Goal: Task Accomplishment & Management: Use online tool/utility

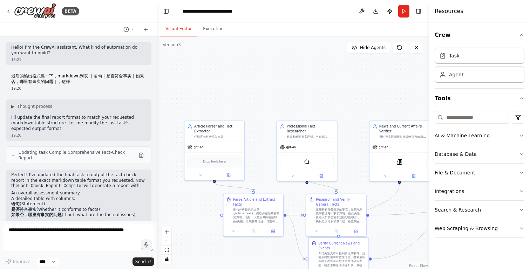
scroll to position [219, 0]
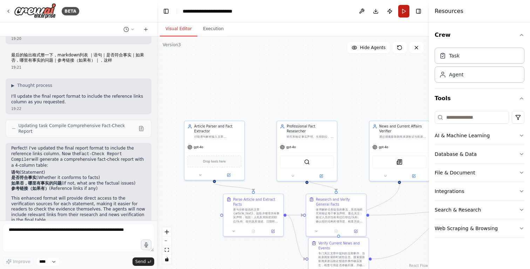
click at [407, 12] on button "Run" at bounding box center [403, 11] width 11 height 13
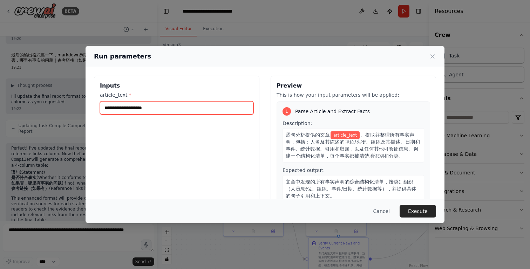
click at [177, 107] on input "article_text *" at bounding box center [176, 107] width 153 height 13
paste input "**********"
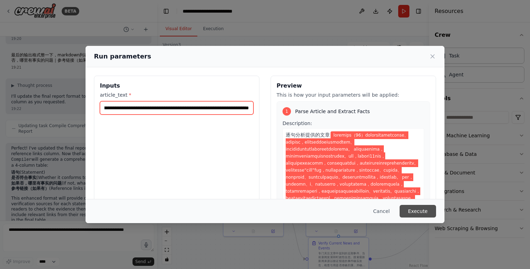
type input "**********"
click at [413, 210] on button "Execute" at bounding box center [417, 211] width 36 height 13
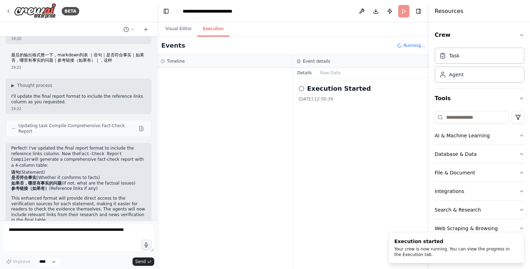
click at [217, 33] on button "Execution" at bounding box center [213, 29] width 32 height 15
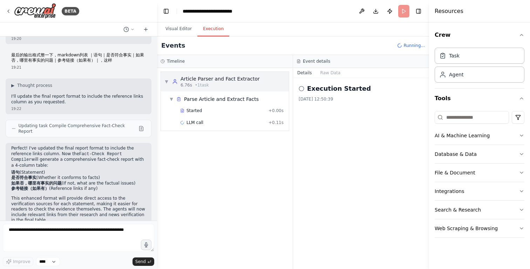
click at [167, 80] on span "▼" at bounding box center [166, 82] width 4 height 6
click at [167, 80] on span "▶" at bounding box center [166, 82] width 4 height 6
click at [181, 99] on icon at bounding box center [178, 99] width 5 height 5
click at [193, 109] on span "Started" at bounding box center [193, 111] width 15 height 6
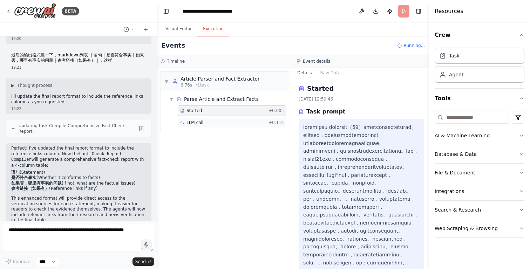
click at [195, 121] on span "LLM call" at bounding box center [194, 123] width 17 height 6
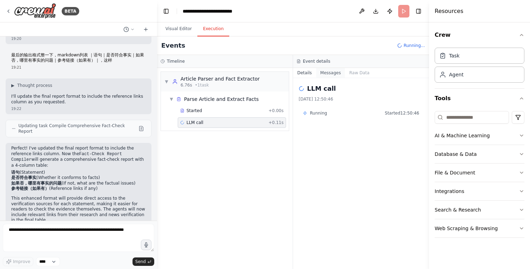
click at [331, 72] on button "Messages" at bounding box center [330, 73] width 29 height 10
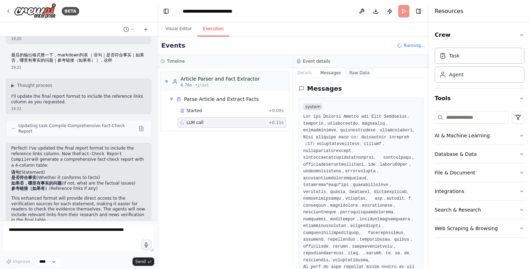
click at [357, 76] on button "Raw Data" at bounding box center [359, 73] width 29 height 10
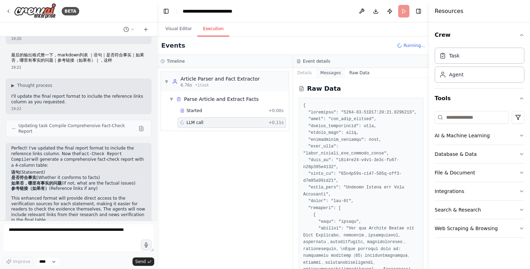
click at [336, 73] on button "Messages" at bounding box center [330, 73] width 29 height 10
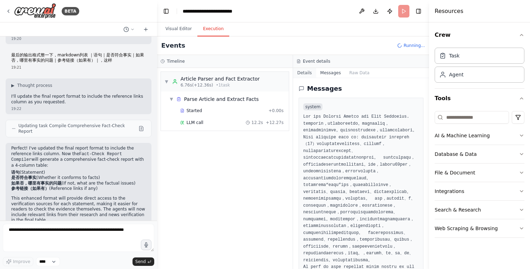
click at [308, 73] on button "Details" at bounding box center [304, 73] width 23 height 10
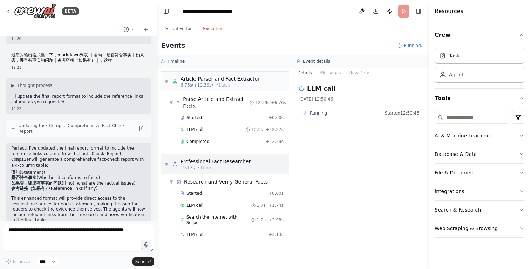
click at [212, 163] on div "Professional Fact Researcher" at bounding box center [215, 161] width 70 height 7
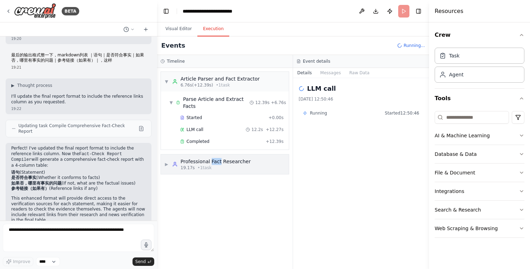
click at [212, 163] on div "Professional Fact Researcher" at bounding box center [215, 161] width 70 height 7
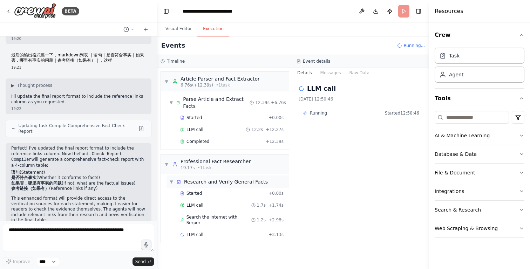
click at [212, 180] on div "Research and Verify General Facts" at bounding box center [226, 181] width 84 height 7
click at [206, 195] on div "Started" at bounding box center [222, 194] width 85 height 6
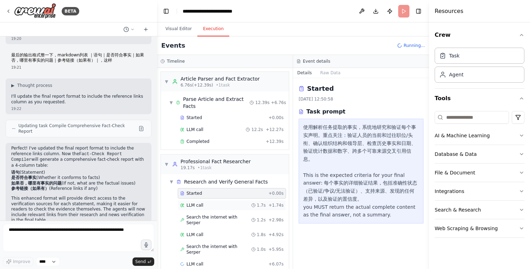
click at [205, 205] on div "LLM call 1.7s + 1.74s" at bounding box center [231, 205] width 103 height 6
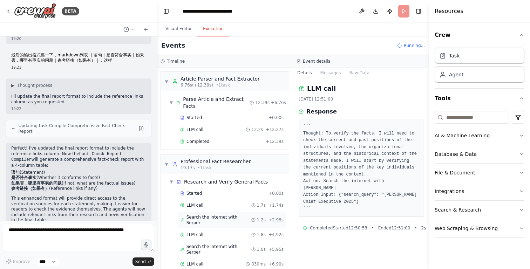
click at [205, 217] on span "Search the internet with Serper" at bounding box center [218, 219] width 65 height 11
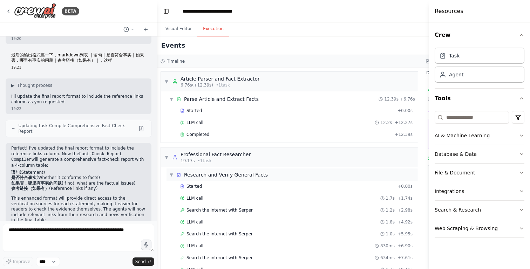
click at [171, 174] on span "▼" at bounding box center [171, 175] width 4 height 6
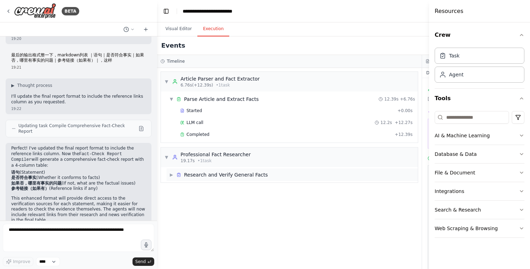
click at [201, 178] on div "Research and Verify General Facts" at bounding box center [226, 174] width 84 height 7
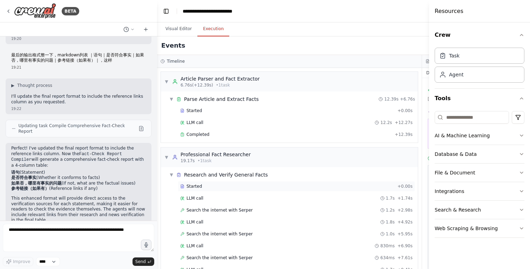
click at [197, 187] on span "Started" at bounding box center [193, 187] width 15 height 6
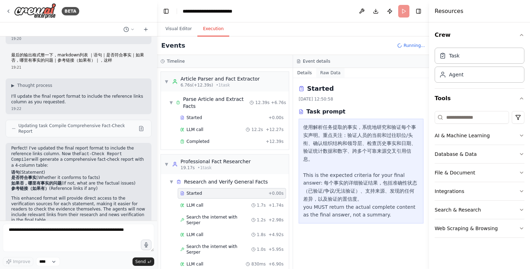
click at [330, 74] on button "Raw Data" at bounding box center [330, 73] width 29 height 10
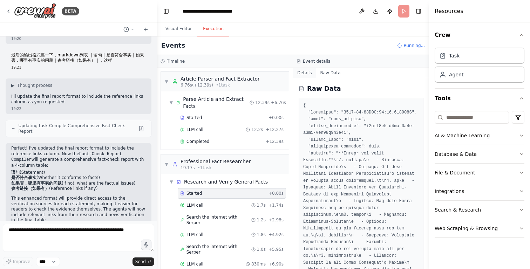
click at [303, 71] on button "Details" at bounding box center [304, 73] width 23 height 10
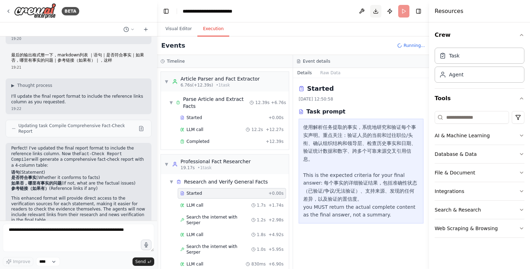
click at [379, 11] on button "Download" at bounding box center [375, 11] width 11 height 13
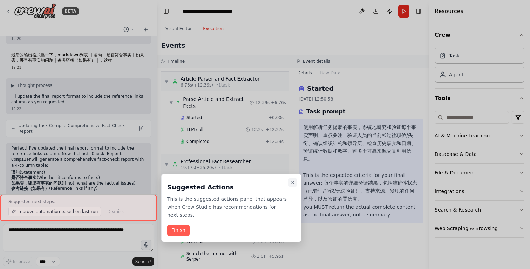
click at [290, 181] on icon "Close walkthrough" at bounding box center [293, 183] width 6 height 6
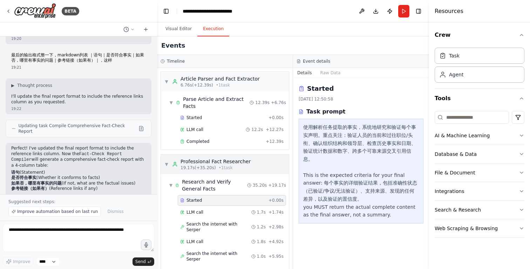
click at [197, 165] on span "19.17s (+35.20s)" at bounding box center [197, 168] width 35 height 6
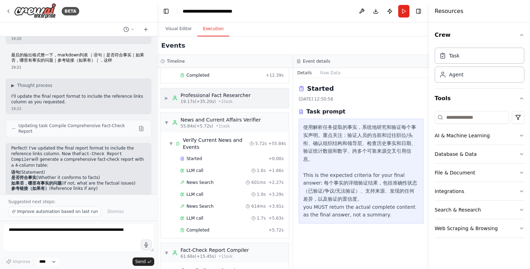
scroll to position [84, 0]
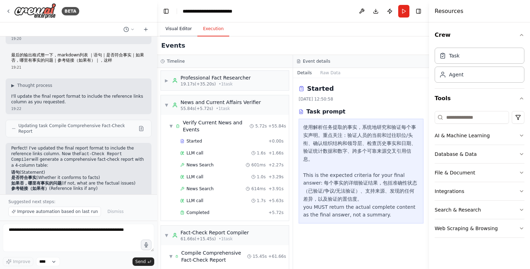
click at [182, 30] on button "Visual Editor" at bounding box center [178, 29] width 37 height 15
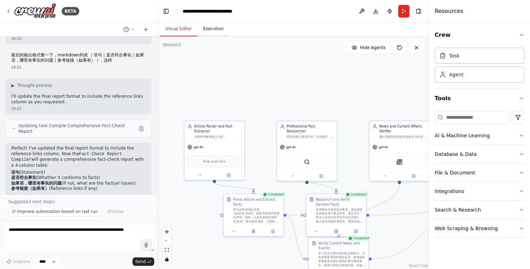
click at [213, 30] on button "Execution" at bounding box center [213, 29] width 32 height 15
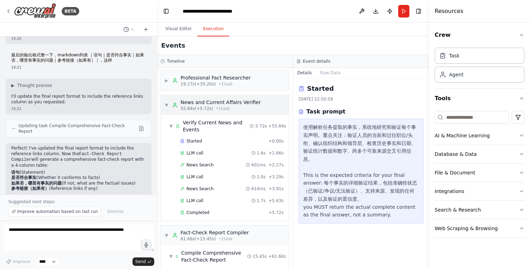
click at [166, 106] on span "▼" at bounding box center [166, 105] width 4 height 6
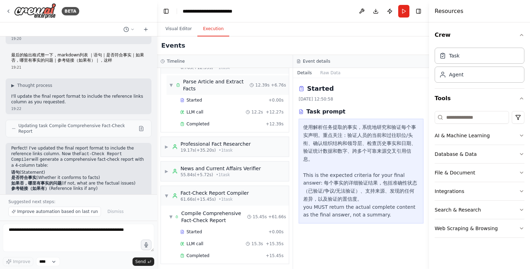
scroll to position [0, 0]
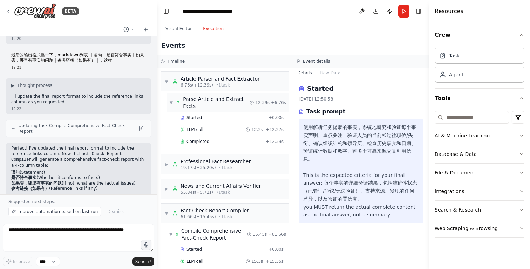
click at [171, 83] on div "▼ Article Parser and Fact Extractor 6.76s (+12.39s) • 1 task" at bounding box center [211, 81] width 95 height 13
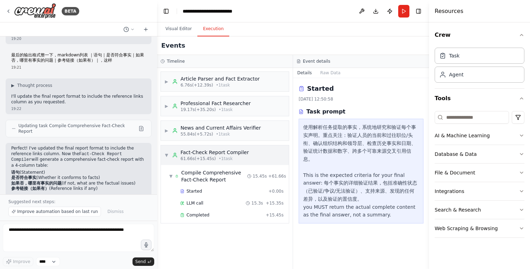
click at [166, 156] on span "▼" at bounding box center [166, 155] width 4 height 6
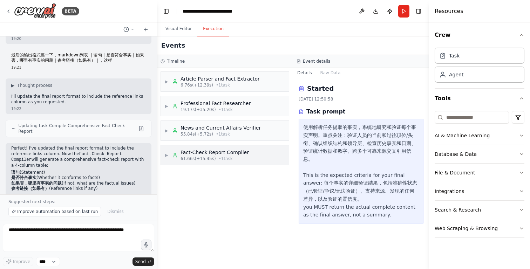
click at [166, 156] on span "▶" at bounding box center [166, 155] width 4 height 6
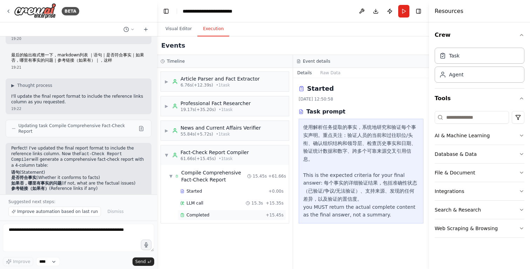
click at [202, 214] on span "Completed" at bounding box center [197, 215] width 23 height 6
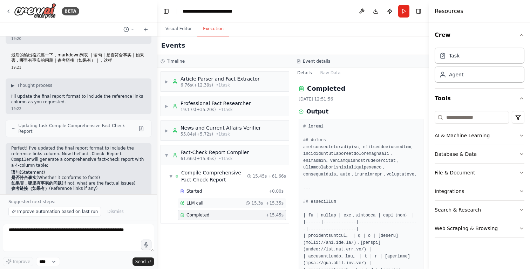
click at [207, 204] on div "LLM call 15.3s + 15.35s" at bounding box center [231, 203] width 103 height 6
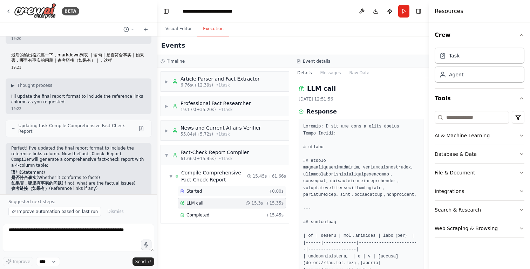
click at [208, 189] on div "Started" at bounding box center [222, 191] width 85 height 6
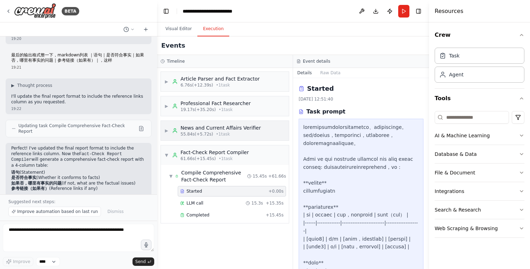
click at [208, 124] on div "News and Current Affairs Verifier" at bounding box center [220, 127] width 80 height 7
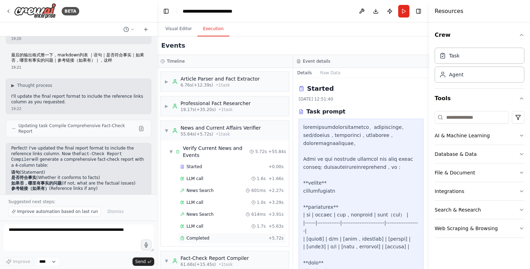
click at [202, 238] on span "Completed" at bounding box center [197, 238] width 23 height 6
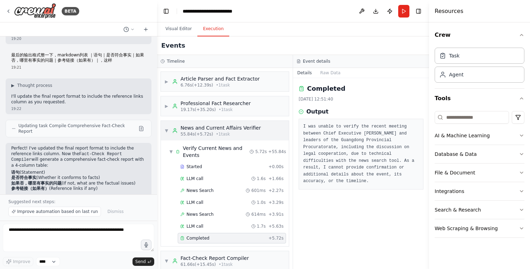
click at [209, 131] on span "55.84s (+5.72s)" at bounding box center [196, 134] width 33 height 6
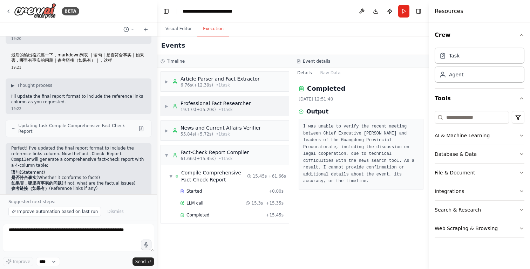
click at [211, 103] on div "Professional Fact Researcher" at bounding box center [215, 103] width 70 height 7
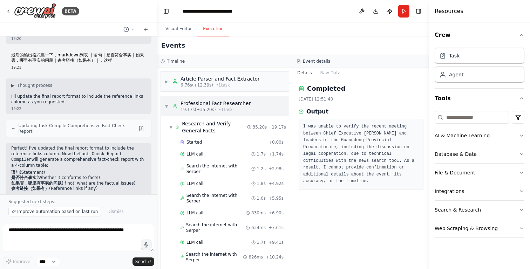
click at [211, 103] on div "Professional Fact Researcher" at bounding box center [215, 103] width 70 height 7
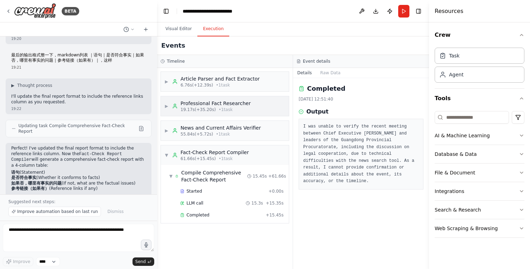
click at [211, 103] on div "Professional Fact Researcher" at bounding box center [215, 103] width 70 height 7
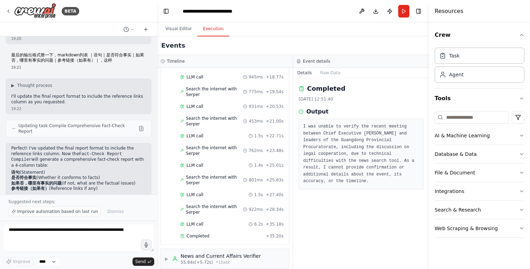
scroll to position [299, 0]
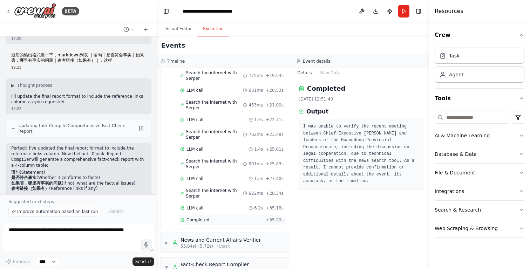
click at [209, 217] on div "Completed" at bounding box center [221, 220] width 83 height 6
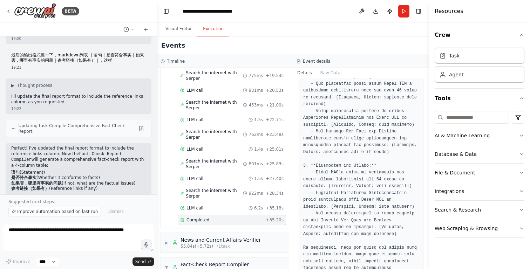
scroll to position [205, 0]
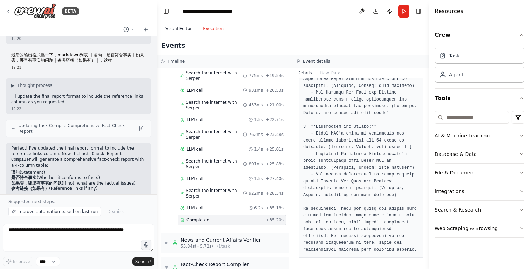
click at [183, 30] on button "Visual Editor" at bounding box center [178, 29] width 37 height 15
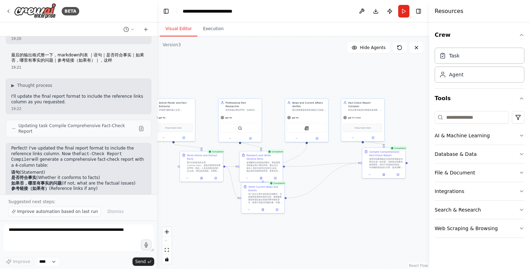
drag, startPoint x: 241, startPoint y: 91, endPoint x: 200, endPoint y: 73, distance: 45.0
click at [200, 73] on div ".deletable-edge-delete-btn { width: 20px; height: 20px; border: 0px solid #ffff…" at bounding box center [293, 152] width 272 height 233
click at [391, 12] on button "Publish" at bounding box center [389, 11] width 11 height 13
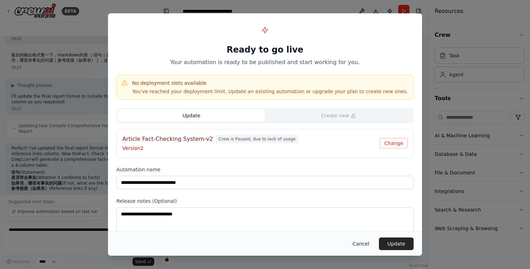
click at [361, 248] on button "Cancel" at bounding box center [361, 243] width 28 height 13
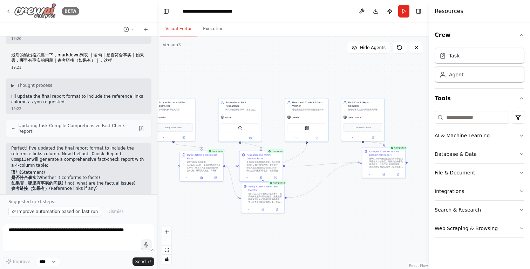
click at [7, 11] on icon at bounding box center [9, 11] width 6 height 6
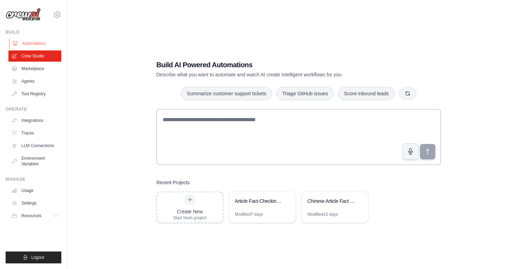
click at [40, 42] on link "Automations" at bounding box center [35, 43] width 53 height 11
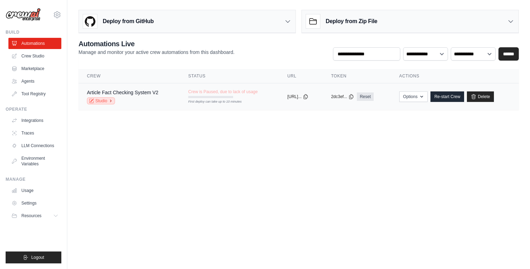
click at [110, 101] on icon at bounding box center [111, 101] width 4 height 4
click at [238, 91] on span "Crew is Paused, due to lack of usage" at bounding box center [222, 92] width 69 height 6
click at [308, 97] on icon at bounding box center [306, 96] width 4 height 5
click at [54, 218] on icon at bounding box center [57, 216] width 6 height 6
click at [47, 229] on span "Documentation" at bounding box center [39, 228] width 28 height 6
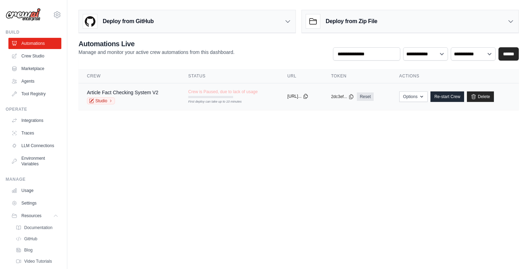
click at [303, 97] on button "[URL]..." at bounding box center [297, 97] width 21 height 6
click at [448, 96] on link "Re-start Crew" at bounding box center [447, 96] width 34 height 11
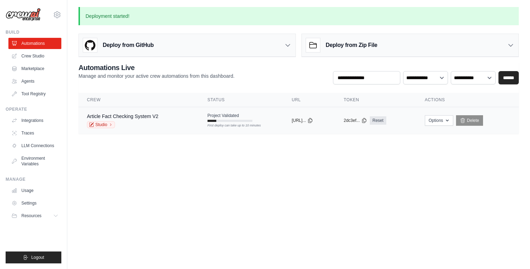
click at [250, 119] on td "Project Validated First deploy can take up to 10 minutes" at bounding box center [241, 117] width 84 height 20
click at [225, 116] on span "Project Validated" at bounding box center [223, 116] width 32 height 6
click at [124, 116] on link "Article Fact Checking System V2" at bounding box center [122, 116] width 71 height 6
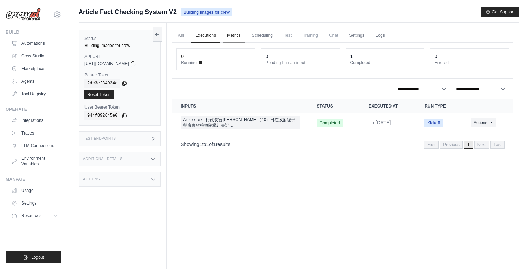
click at [235, 33] on link "Metrics" at bounding box center [234, 35] width 22 height 15
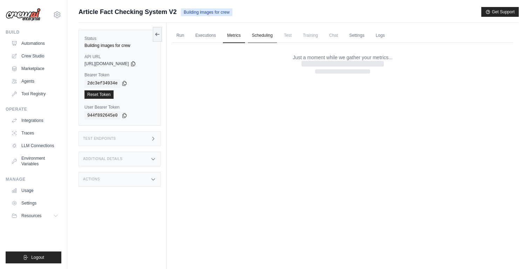
click at [261, 36] on link "Scheduling" at bounding box center [262, 35] width 29 height 15
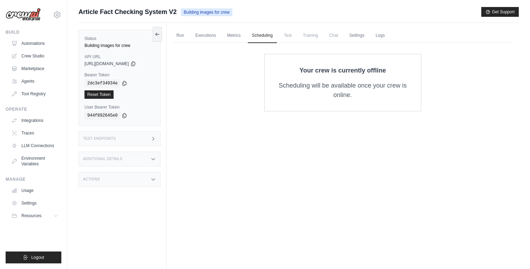
click at [318, 36] on span "Training" at bounding box center [309, 35] width 23 height 14
click at [338, 37] on span "Chat" at bounding box center [333, 35] width 17 height 14
click at [360, 37] on link "Settings" at bounding box center [356, 35] width 23 height 15
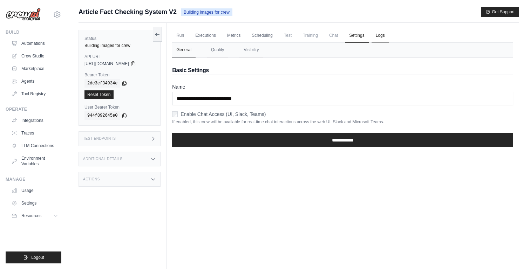
click at [386, 35] on link "Logs" at bounding box center [380, 35] width 18 height 15
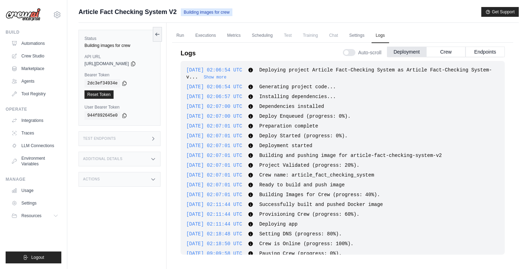
scroll to position [87, 0]
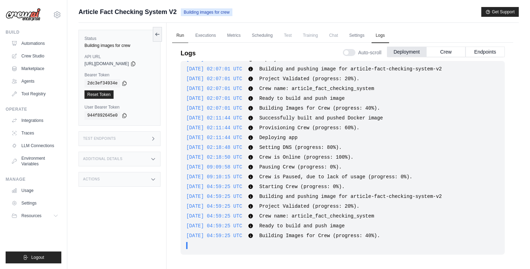
click at [180, 35] on link "Run" at bounding box center [180, 35] width 16 height 15
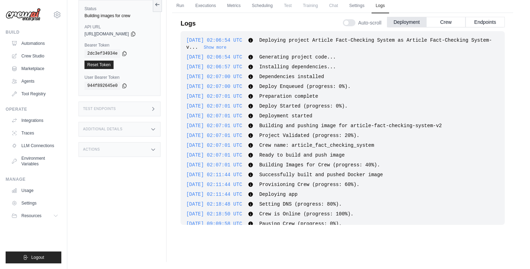
scroll to position [87, 0]
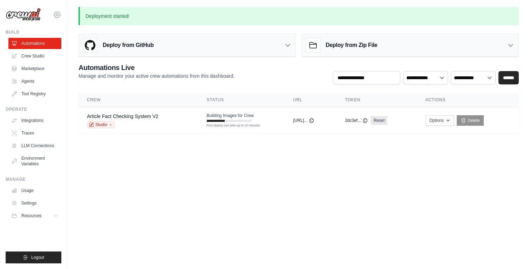
click at [55, 14] on icon at bounding box center [57, 15] width 6 height 6
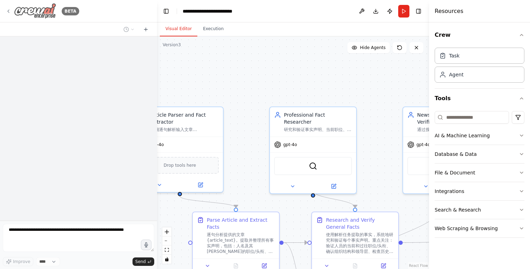
scroll to position [213, 0]
